Goal: Feedback & Contribution: Contribute content

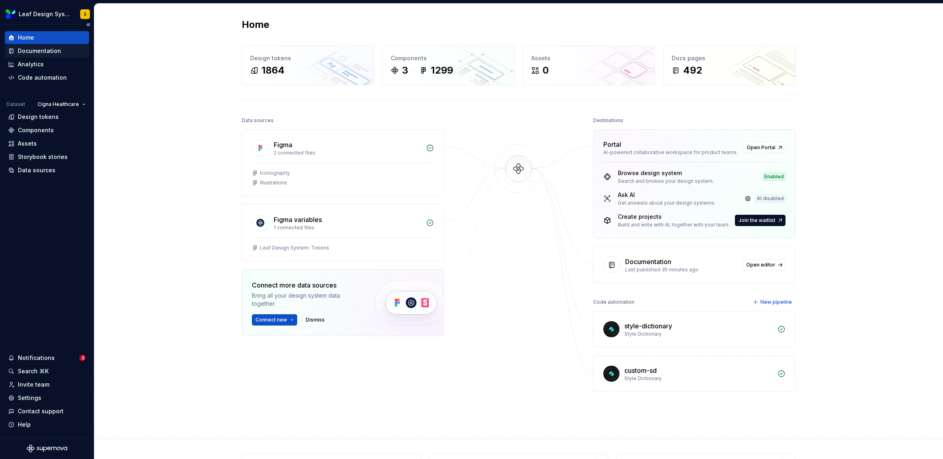
click at [52, 50] on div "Documentation" at bounding box center [39, 51] width 43 height 8
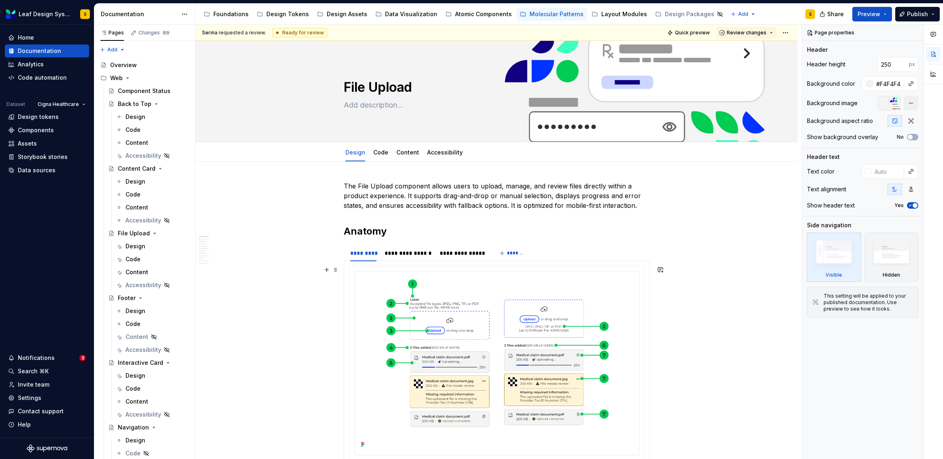
scroll to position [2, 0]
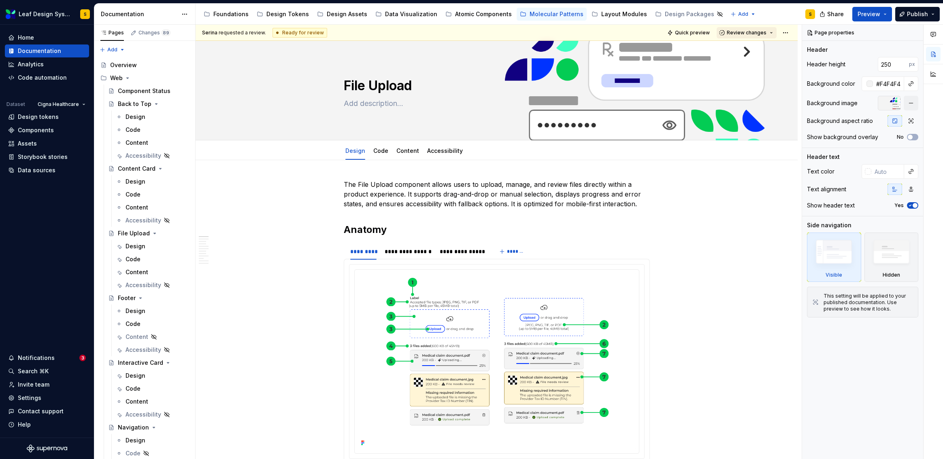
click at [770, 33] on button "Review changes" at bounding box center [747, 32] width 60 height 11
click at [758, 47] on div "Approve" at bounding box center [768, 49] width 71 height 8
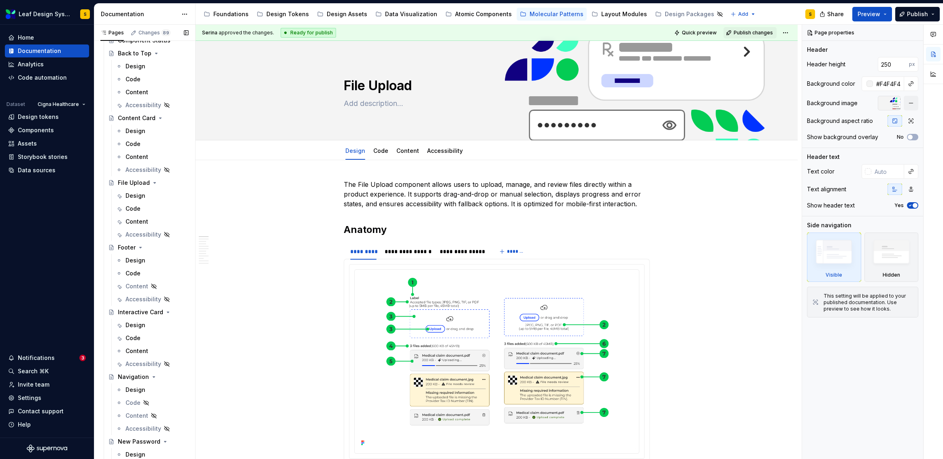
scroll to position [0, 0]
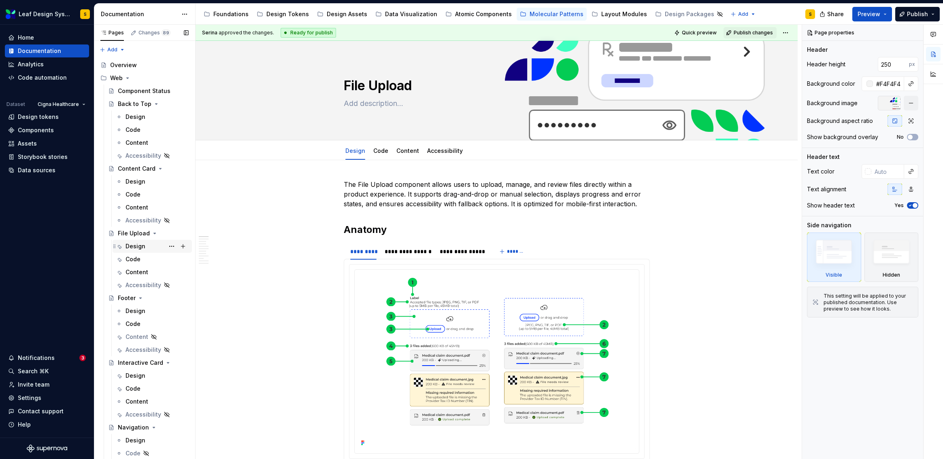
click at [143, 245] on div "Design" at bounding box center [136, 247] width 20 height 8
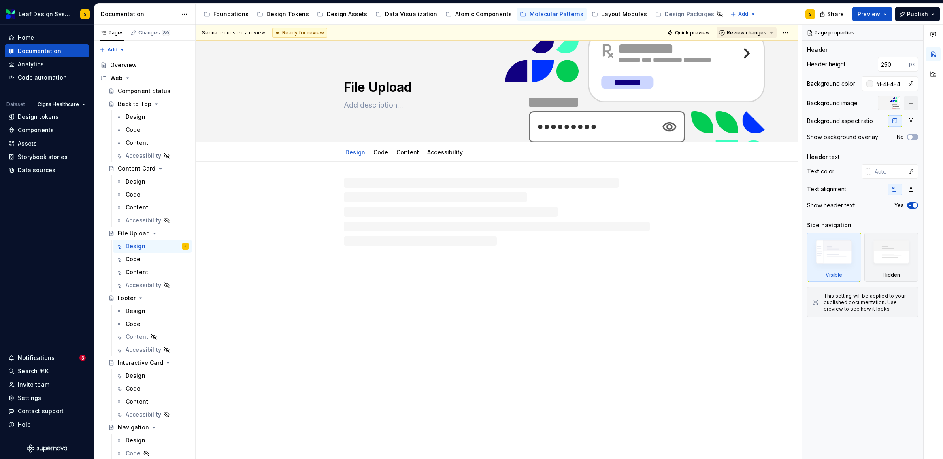
click at [765, 32] on span "Review changes" at bounding box center [747, 33] width 40 height 6
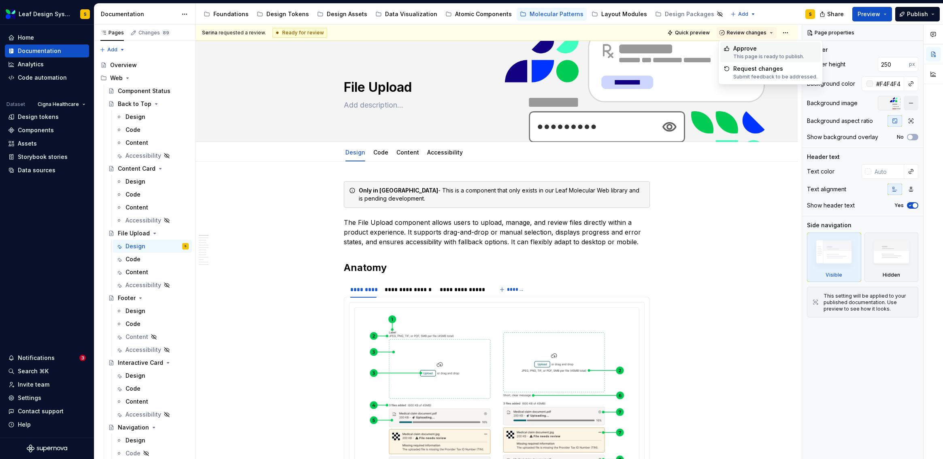
click at [760, 47] on div "Approve" at bounding box center [768, 49] width 71 height 8
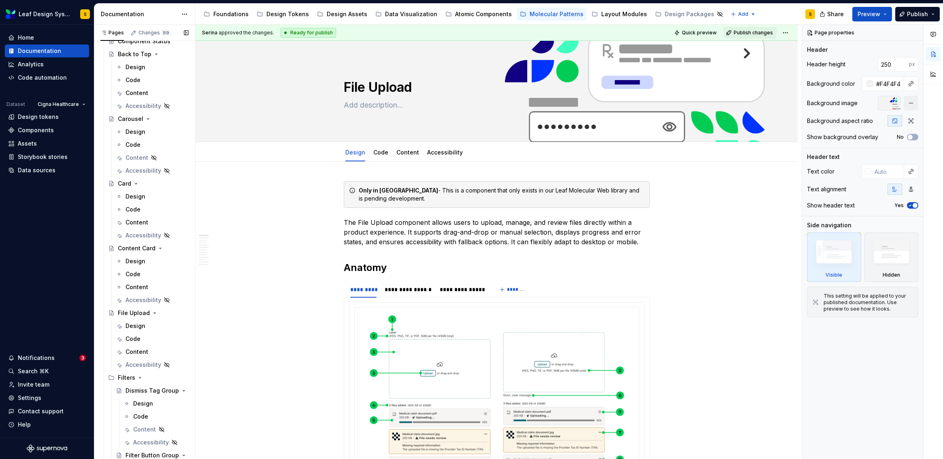
scroll to position [665, 0]
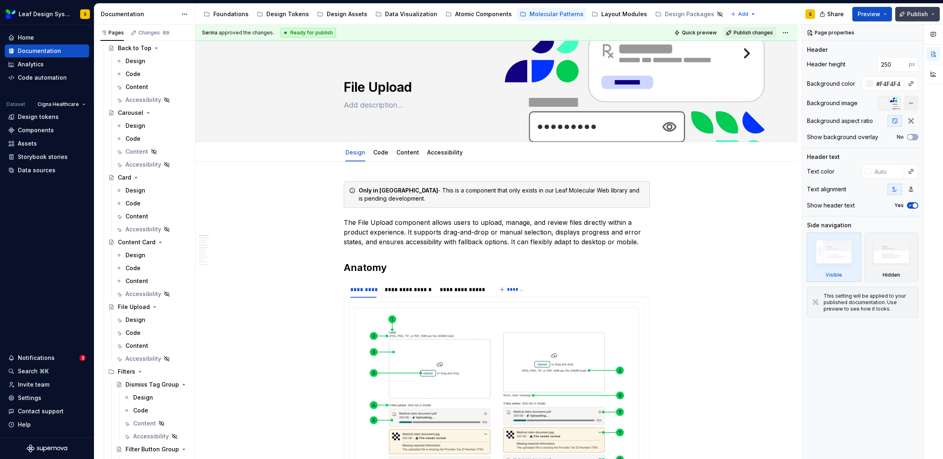
click at [934, 13] on button "Publish" at bounding box center [917, 14] width 45 height 15
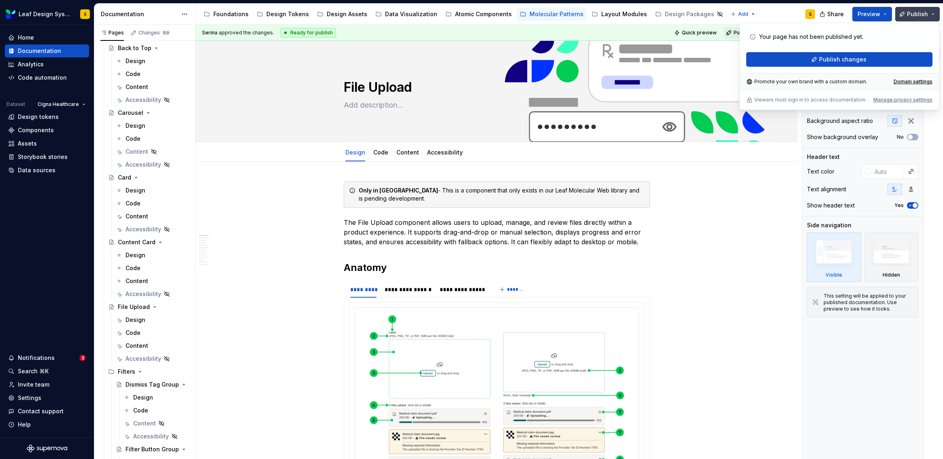
click at [934, 13] on button "Publish" at bounding box center [917, 14] width 45 height 15
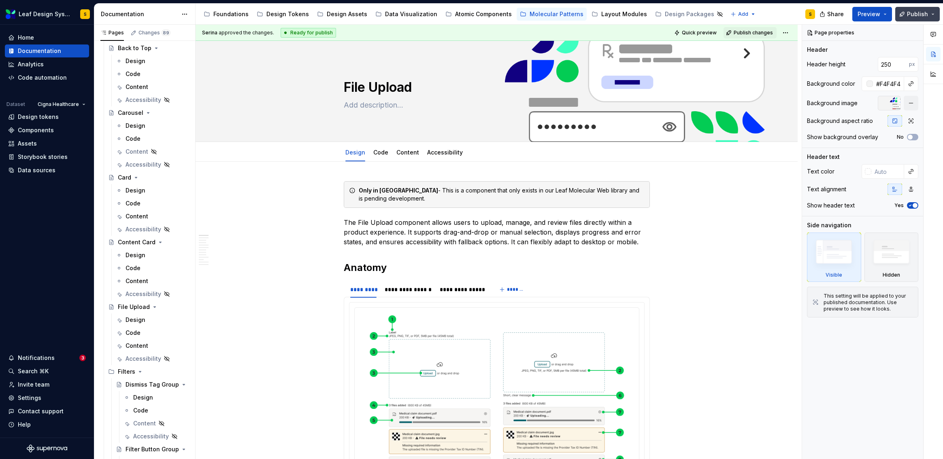
click at [934, 13] on button "Publish" at bounding box center [917, 14] width 45 height 15
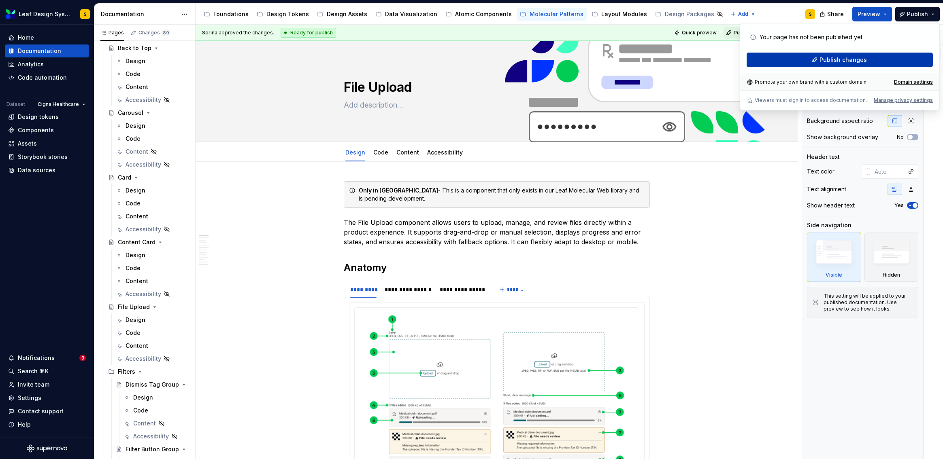
click at [923, 61] on button "Publish changes" at bounding box center [840, 60] width 186 height 15
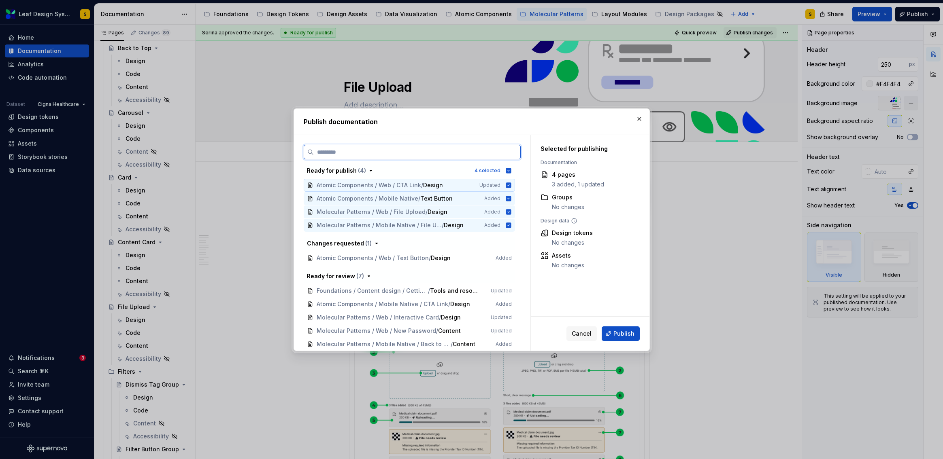
click at [508, 185] on icon at bounding box center [508, 185] width 5 height 5
click at [511, 199] on icon at bounding box center [508, 199] width 6 height 6
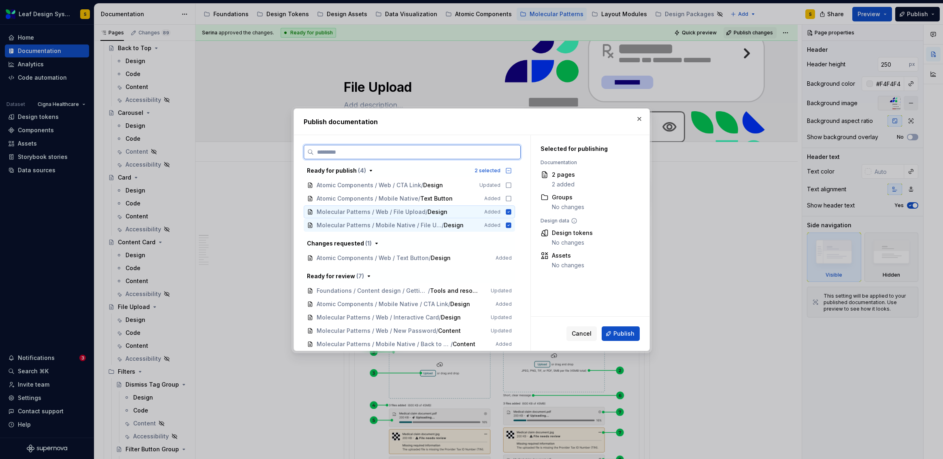
click at [508, 211] on icon at bounding box center [508, 212] width 6 height 6
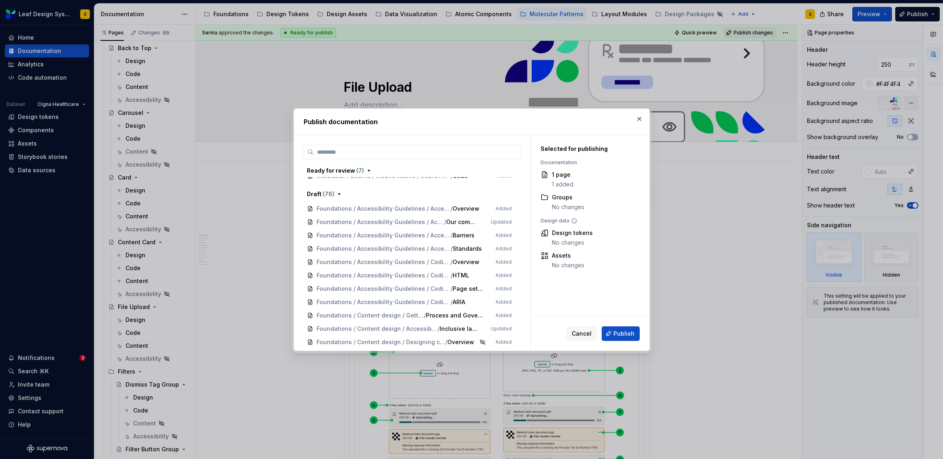
scroll to position [0, 0]
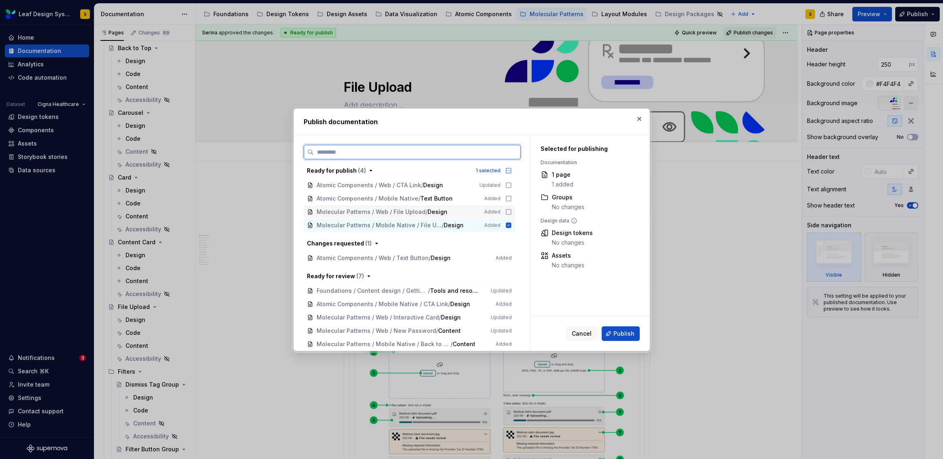
click at [508, 211] on icon at bounding box center [508, 212] width 6 height 6
click at [620, 336] on span "Publish" at bounding box center [623, 334] width 21 height 8
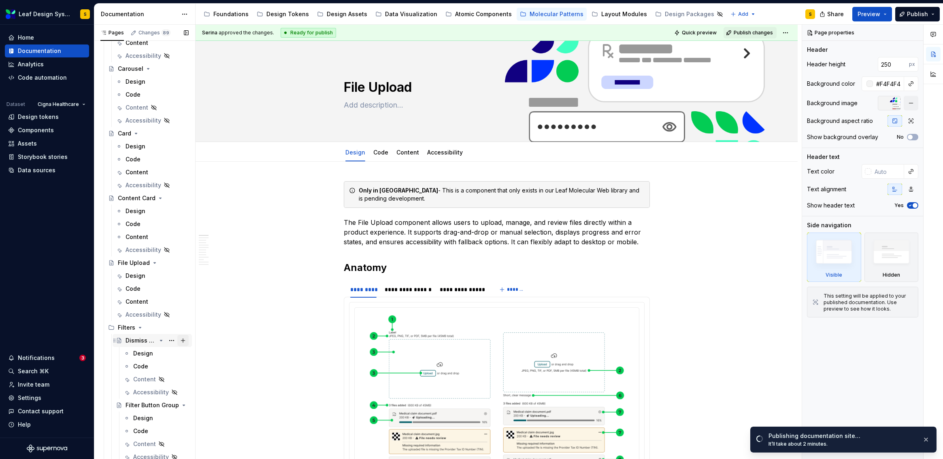
scroll to position [710, 0]
click at [166, 300] on button "Page tree" at bounding box center [171, 300] width 11 height 11
click at [184, 342] on div "Hide tab" at bounding box center [216, 344] width 79 height 8
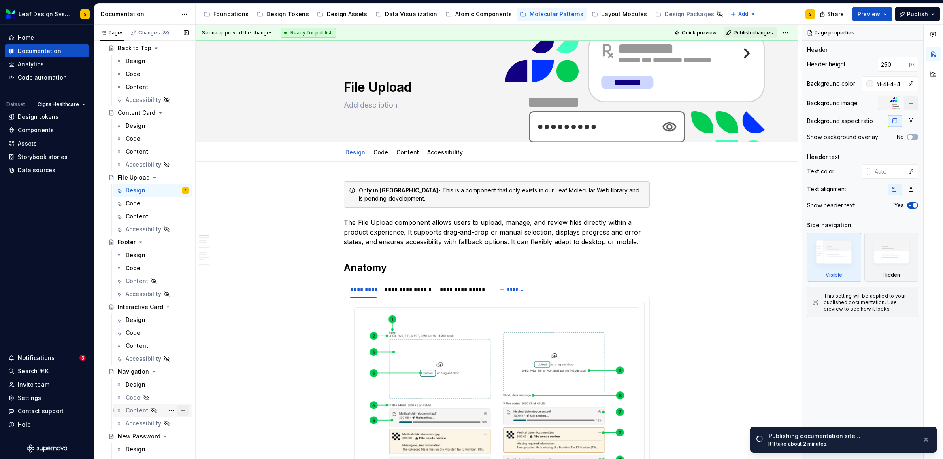
scroll to position [0, 0]
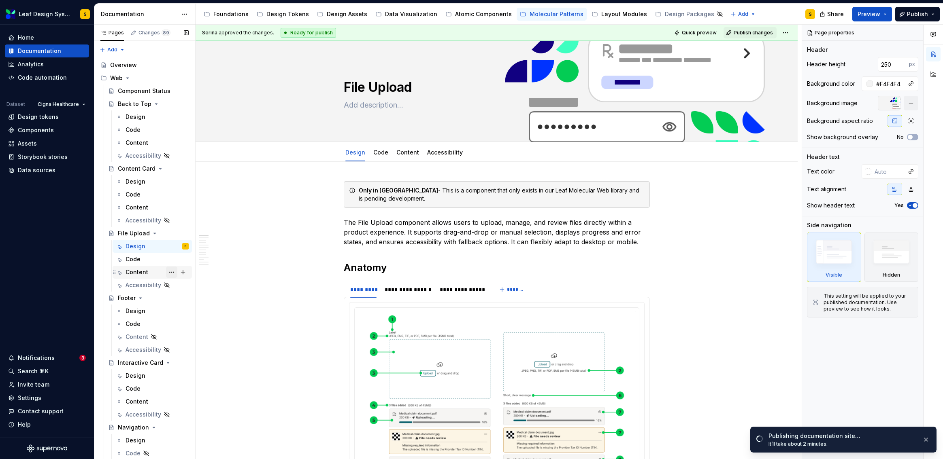
click at [167, 272] on button "Page tree" at bounding box center [171, 272] width 11 height 11
click at [192, 313] on div "Hide tab" at bounding box center [216, 316] width 79 height 8
click at [132, 272] on div "Content" at bounding box center [137, 272] width 23 height 8
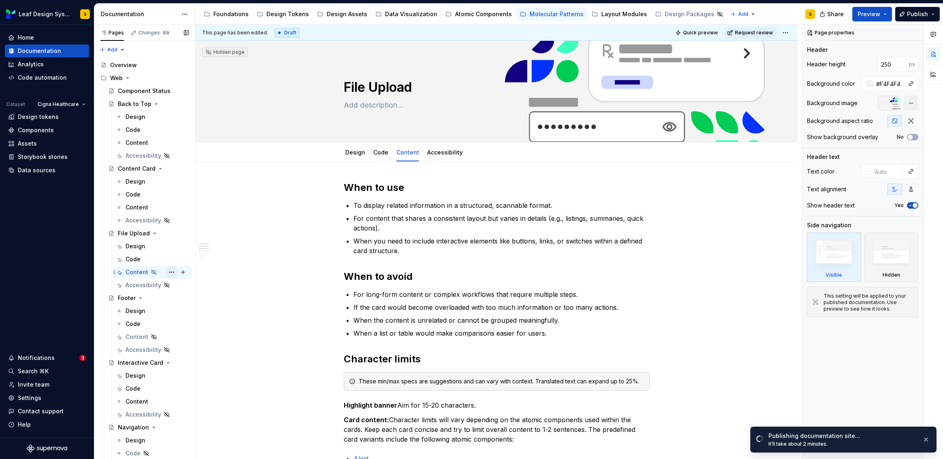
click at [166, 272] on button "Page tree" at bounding box center [171, 272] width 11 height 11
click at [185, 316] on div "Show tab" at bounding box center [216, 316] width 79 height 8
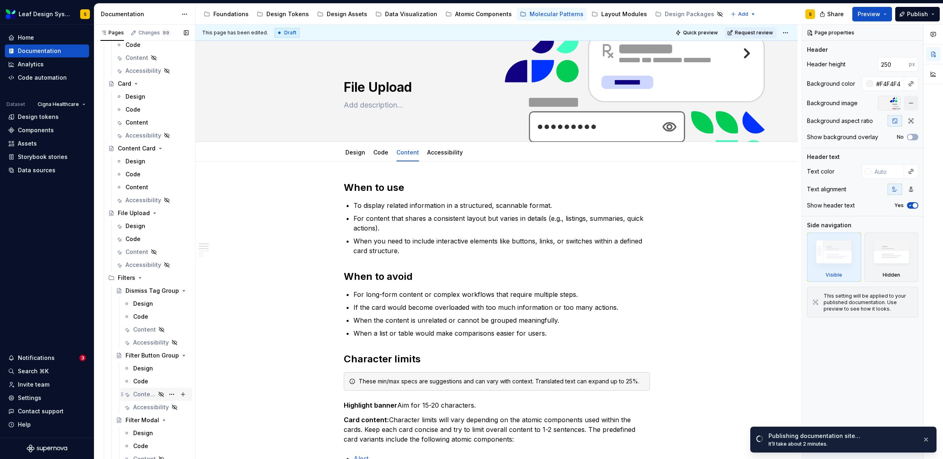
scroll to position [758, 0]
click at [166, 252] on button "Page tree" at bounding box center [171, 252] width 11 height 11
click at [194, 295] on div "Show tab" at bounding box center [216, 296] width 79 height 8
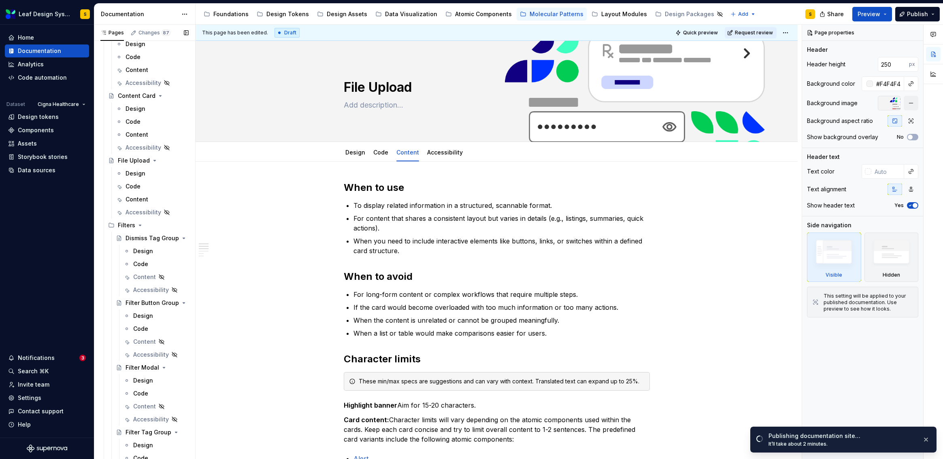
scroll to position [686, 0]
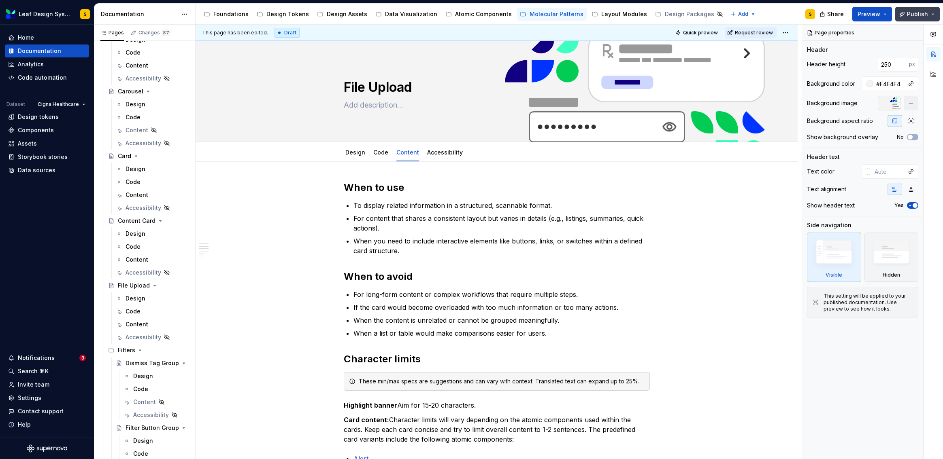
click at [934, 13] on button "Publish" at bounding box center [917, 14] width 45 height 15
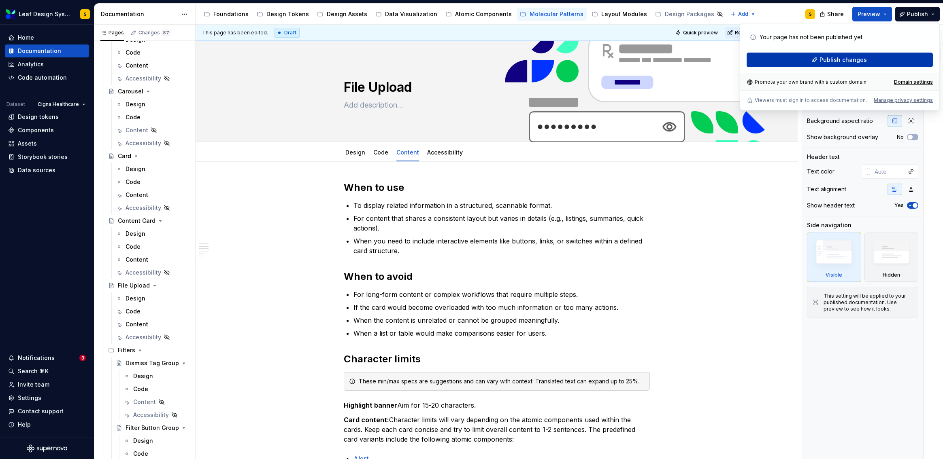
click at [915, 60] on button "Publish changes" at bounding box center [840, 60] width 186 height 15
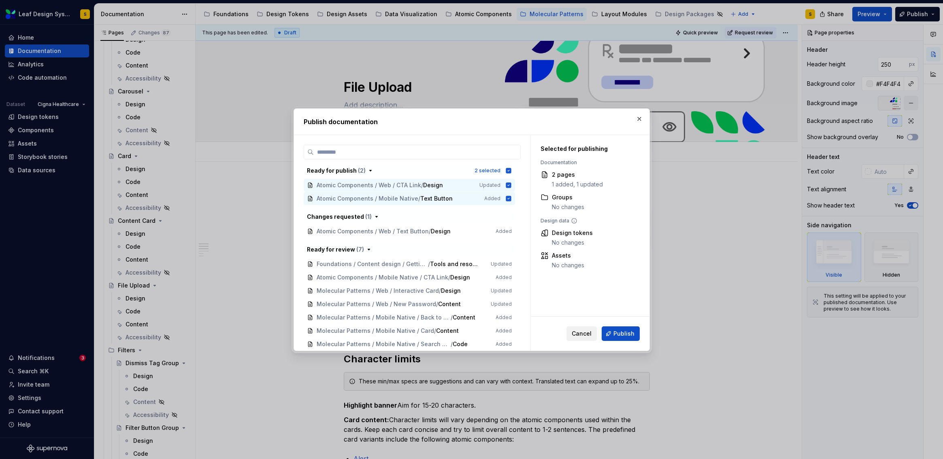
click at [589, 330] on span "Cancel" at bounding box center [582, 334] width 20 height 8
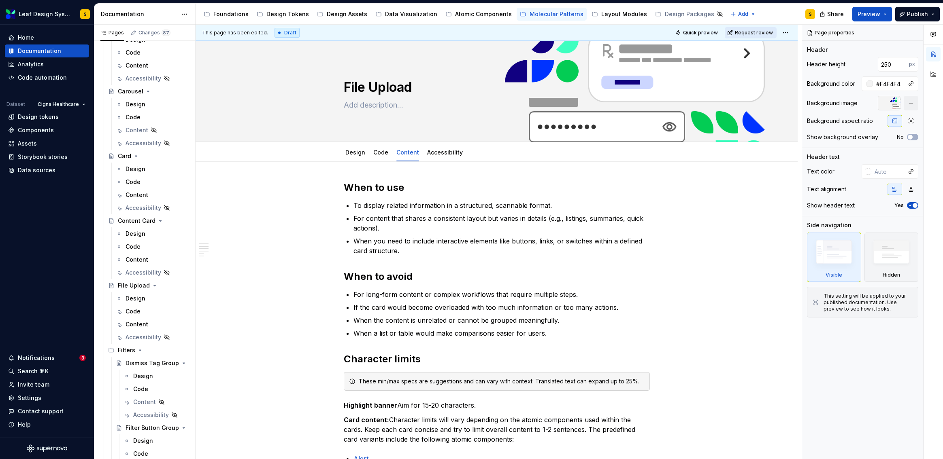
click at [742, 32] on span "Request review" at bounding box center [754, 33] width 38 height 6
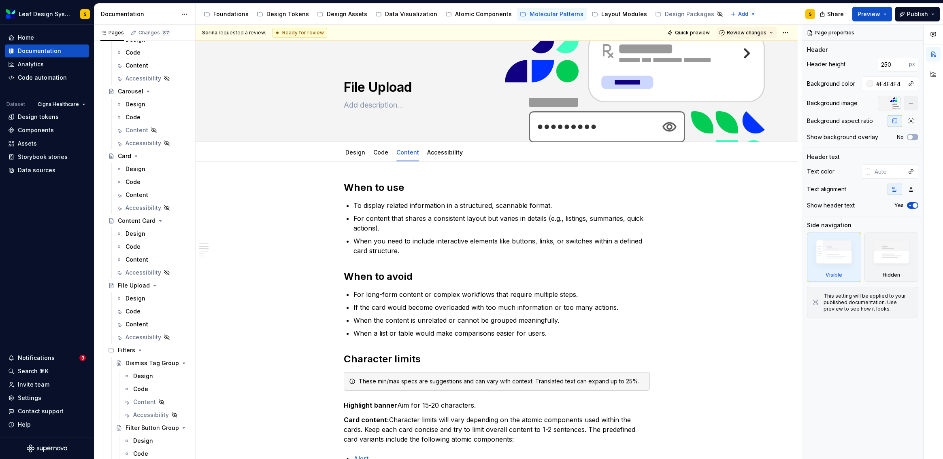
click at [742, 32] on span "Review changes" at bounding box center [747, 33] width 40 height 6
click at [745, 47] on div "Approve" at bounding box center [768, 49] width 71 height 8
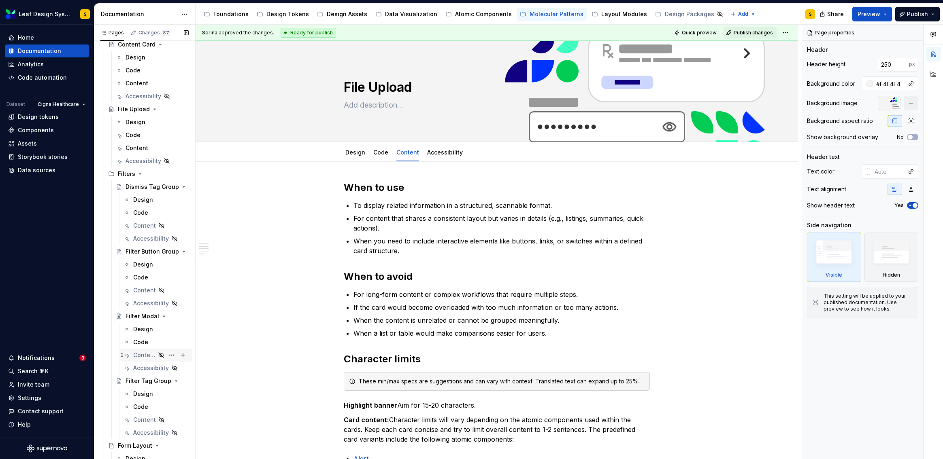
scroll to position [858, 0]
click at [140, 123] on div "Design" at bounding box center [136, 127] width 20 height 8
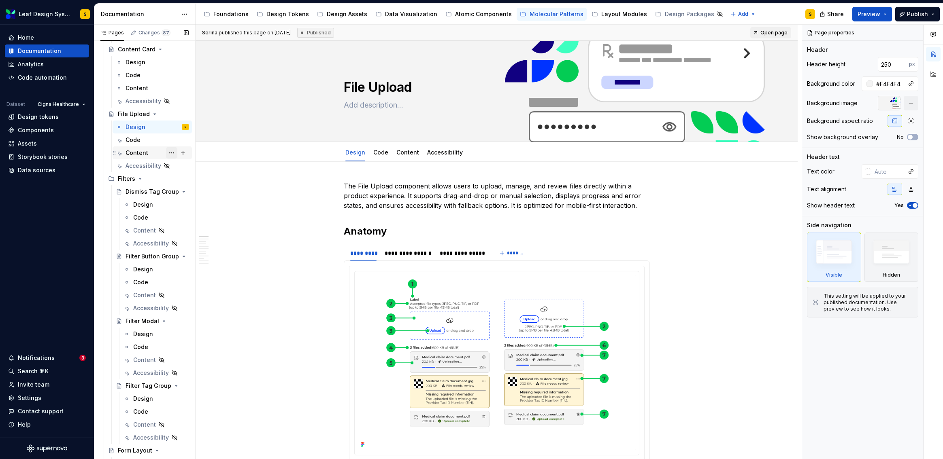
click at [166, 151] on button "Page tree" at bounding box center [171, 152] width 11 height 11
click at [134, 137] on div "Pages Changes 87 Add Accessibility guide for tree Page tree. Navigate the tree …" at bounding box center [144, 244] width 101 height 438
click at [136, 140] on div "Code" at bounding box center [133, 140] width 15 height 8
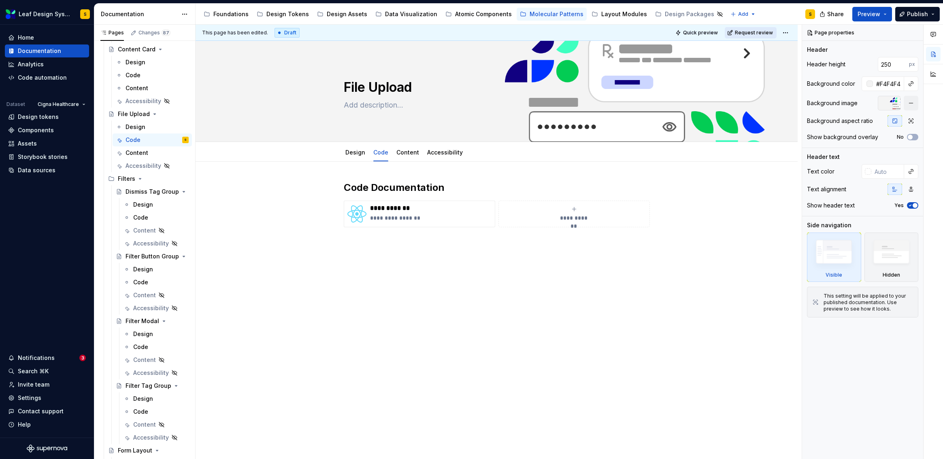
click at [755, 32] on span "Request review" at bounding box center [754, 33] width 38 height 6
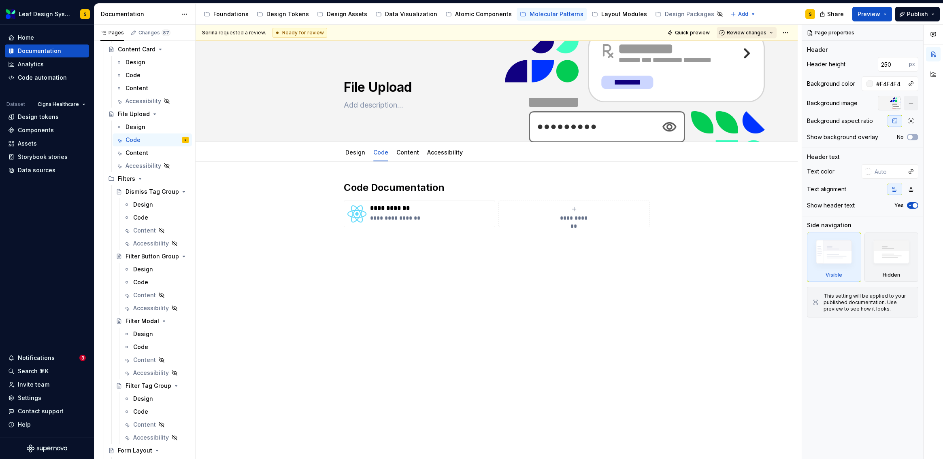
click at [743, 33] on span "Review changes" at bounding box center [747, 33] width 40 height 6
click at [742, 47] on div "Approve" at bounding box center [768, 49] width 71 height 8
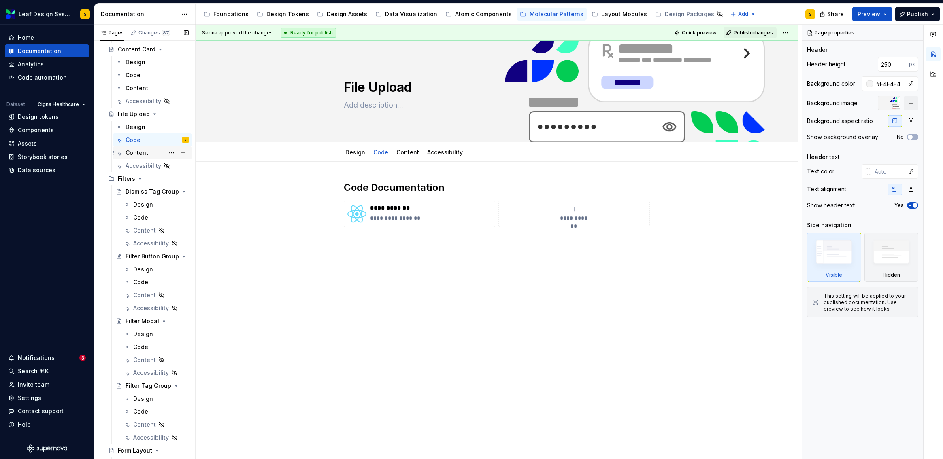
click at [145, 153] on div "Content" at bounding box center [137, 153] width 23 height 8
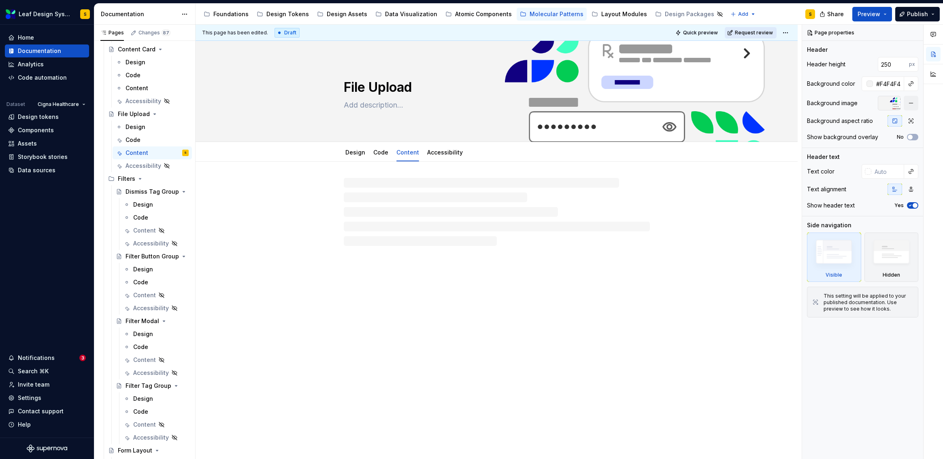
click at [755, 34] on span "Request review" at bounding box center [754, 33] width 38 height 6
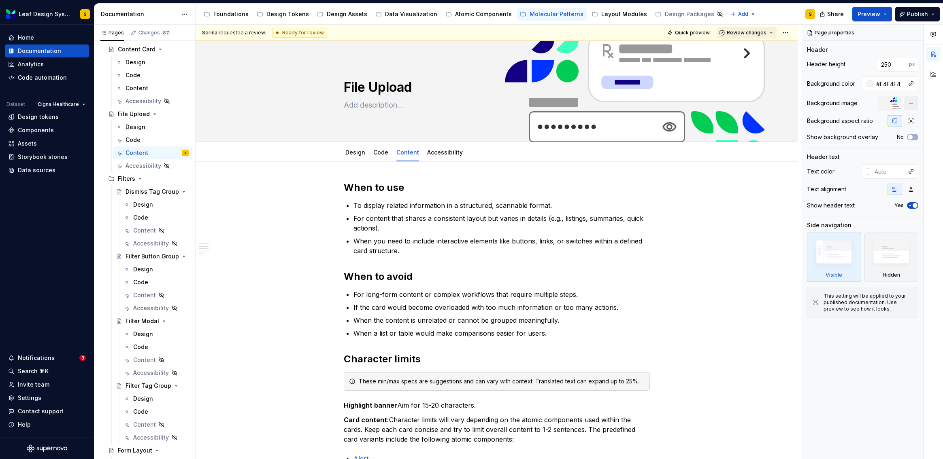
click at [749, 32] on span "Review changes" at bounding box center [747, 33] width 40 height 6
click at [744, 49] on div "Approve" at bounding box center [768, 49] width 71 height 8
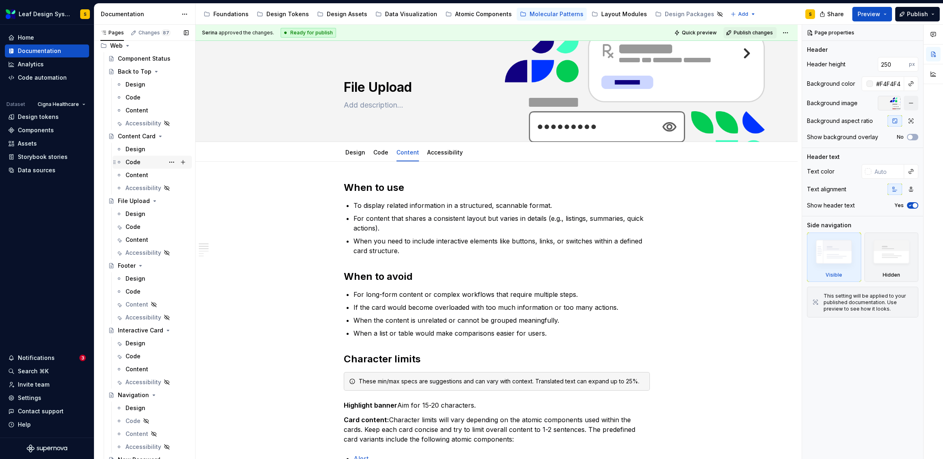
scroll to position [45, 0]
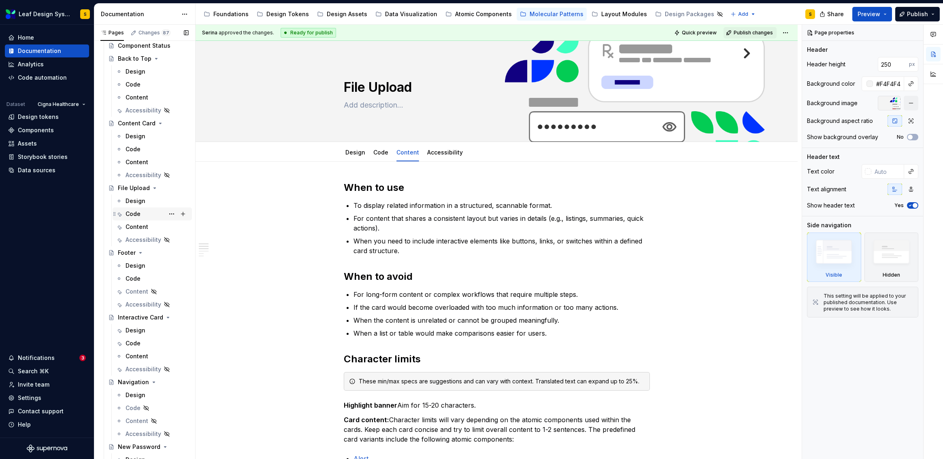
click at [145, 213] on div "Code" at bounding box center [157, 213] width 63 height 11
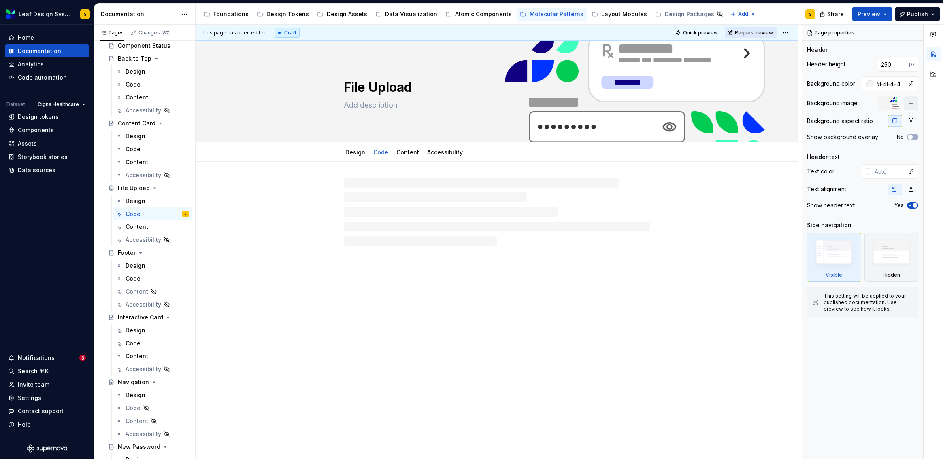
click at [745, 34] on span "Request review" at bounding box center [754, 33] width 38 height 6
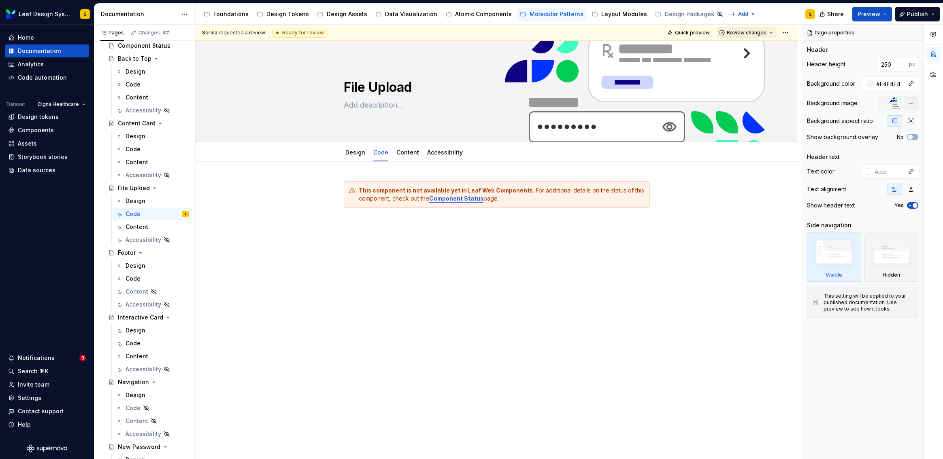
click at [748, 33] on span "Review changes" at bounding box center [747, 33] width 40 height 6
click at [745, 52] on div "Approve" at bounding box center [768, 49] width 71 height 8
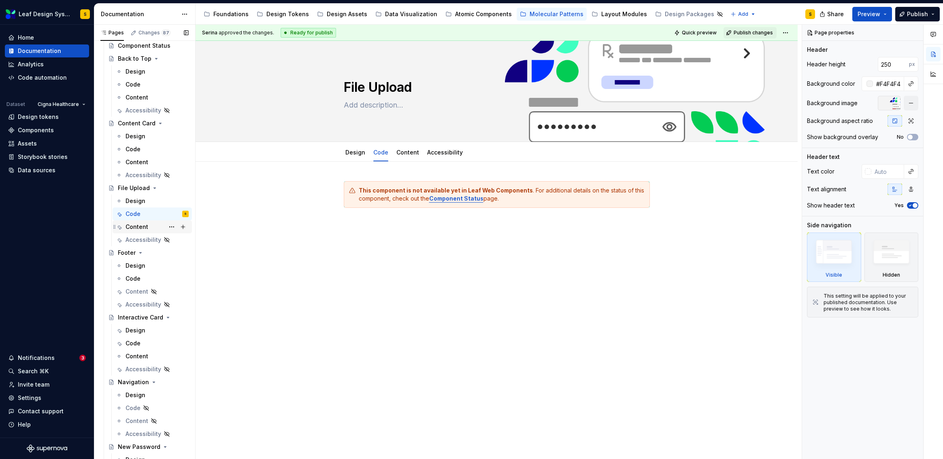
click at [140, 228] on div "Content" at bounding box center [137, 227] width 23 height 8
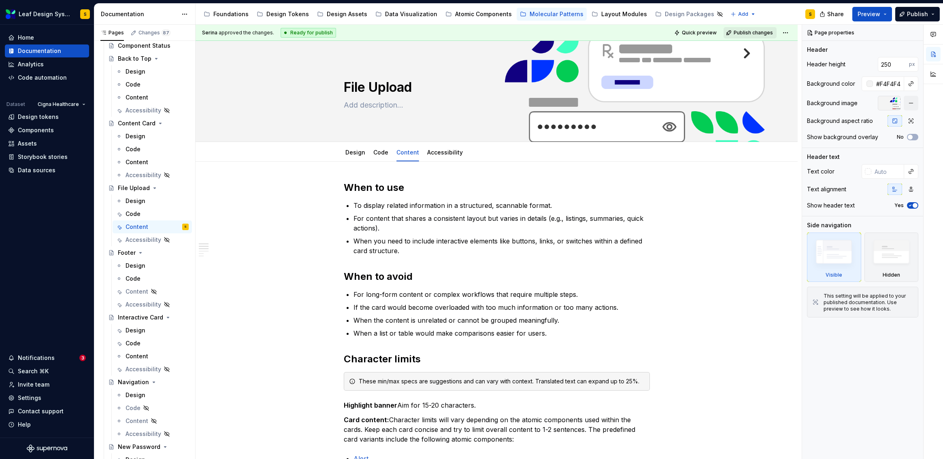
click at [750, 32] on span "Publish changes" at bounding box center [753, 33] width 39 height 6
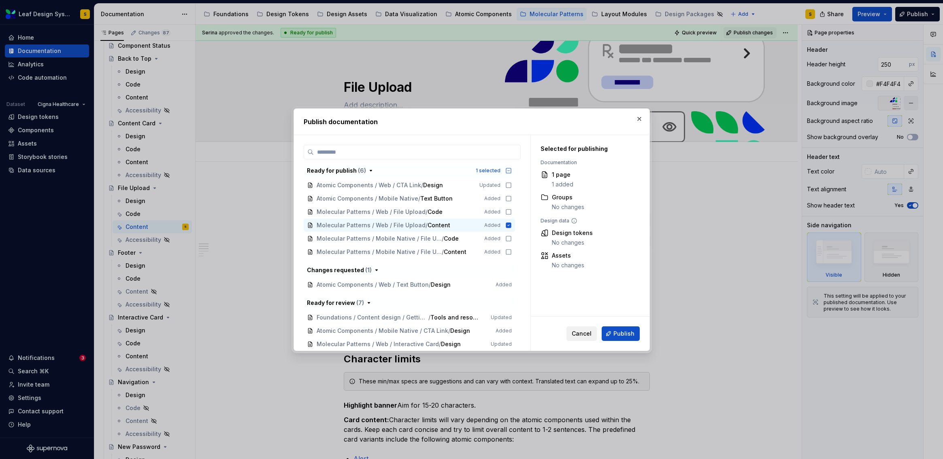
click at [585, 334] on span "Cancel" at bounding box center [582, 334] width 20 height 8
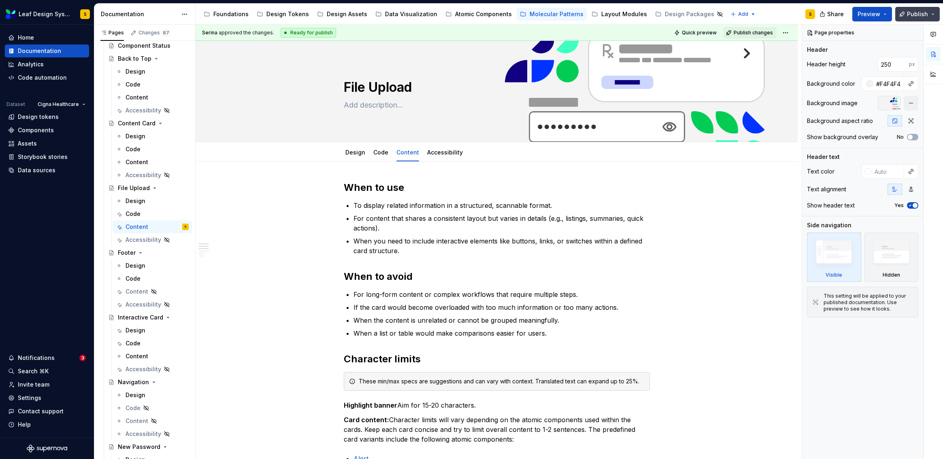
click at [933, 16] on button "Publish" at bounding box center [917, 14] width 45 height 15
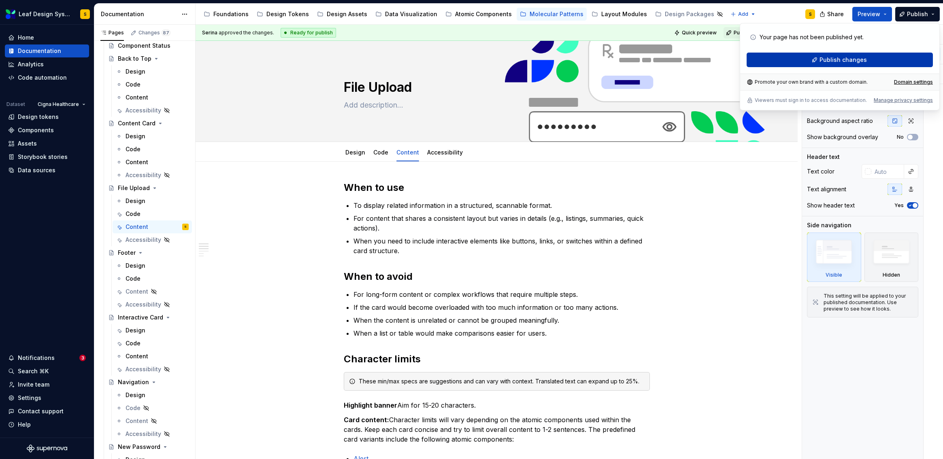
click at [890, 63] on button "Publish changes" at bounding box center [840, 60] width 186 height 15
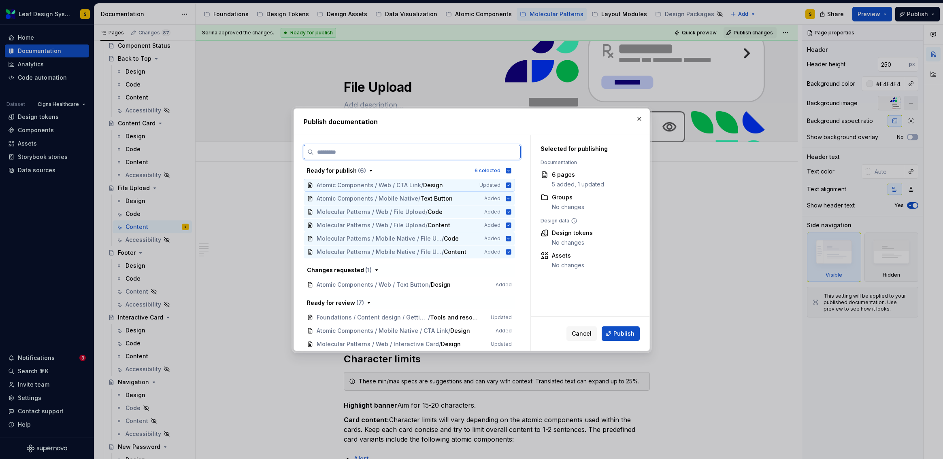
click at [510, 185] on icon at bounding box center [508, 185] width 5 height 5
click at [509, 198] on icon at bounding box center [508, 198] width 5 height 5
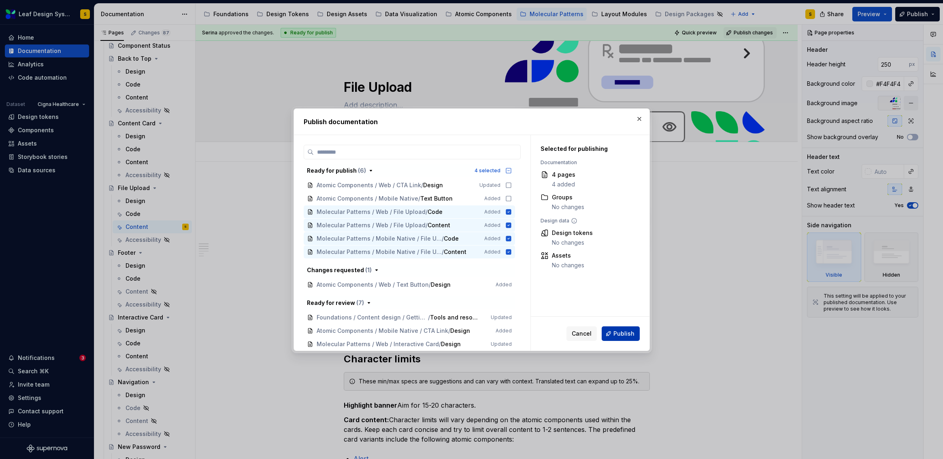
click at [623, 334] on span "Publish" at bounding box center [623, 334] width 21 height 8
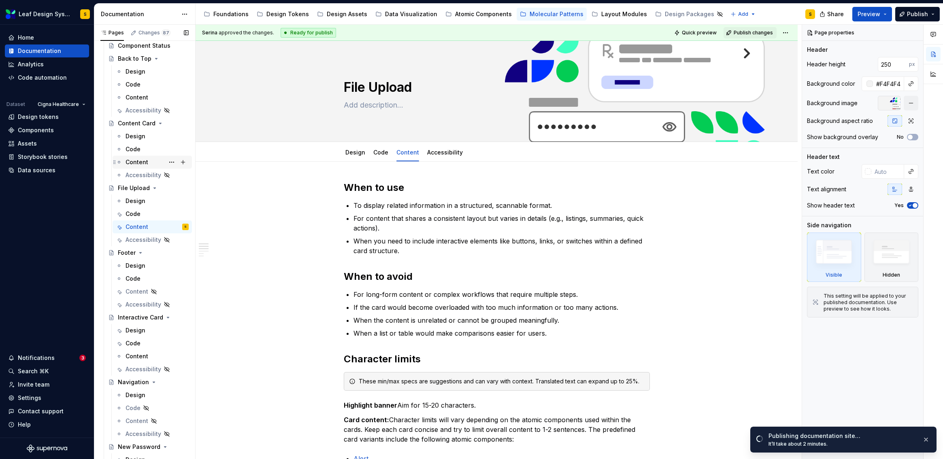
click at [160, 162] on div "Content" at bounding box center [157, 162] width 63 height 11
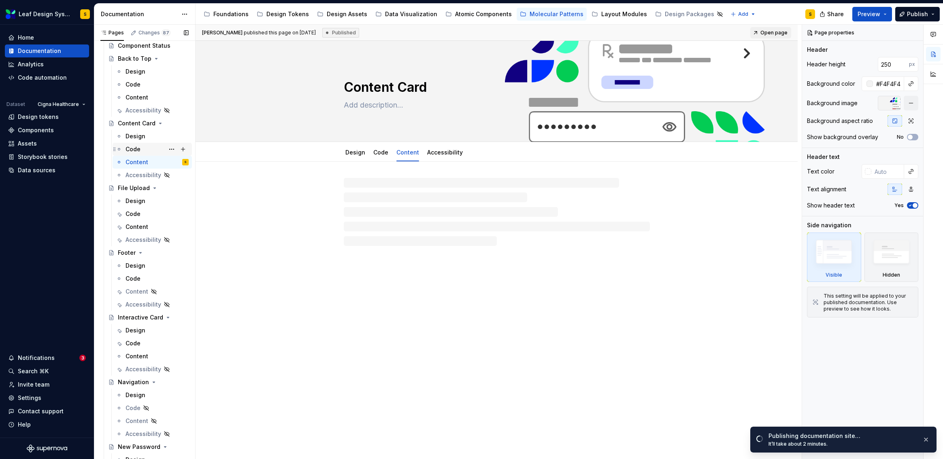
click at [146, 150] on div "Code" at bounding box center [157, 149] width 63 height 11
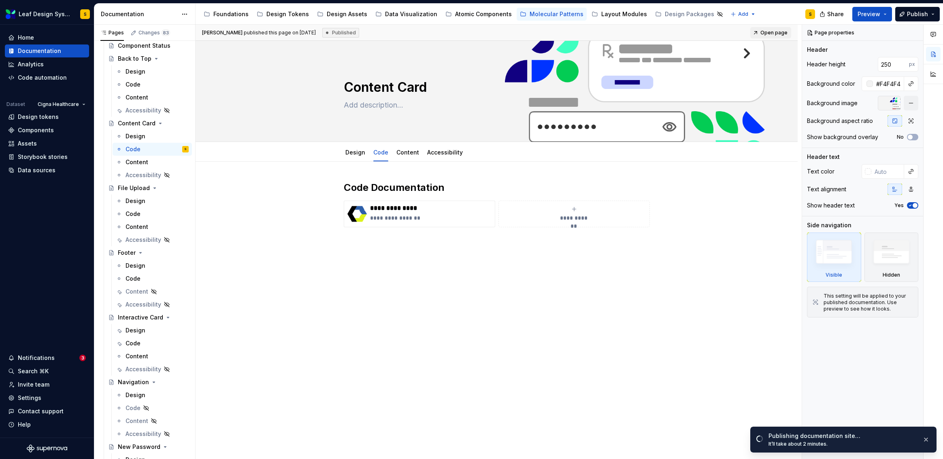
type textarea "*"
